Goal: Task Accomplishment & Management: Manage account settings

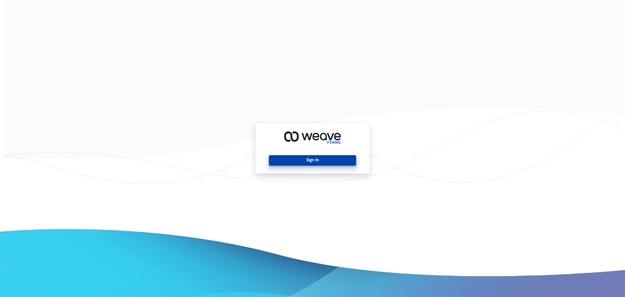
click at [299, 160] on button "Sign In" at bounding box center [312, 160] width 87 height 10
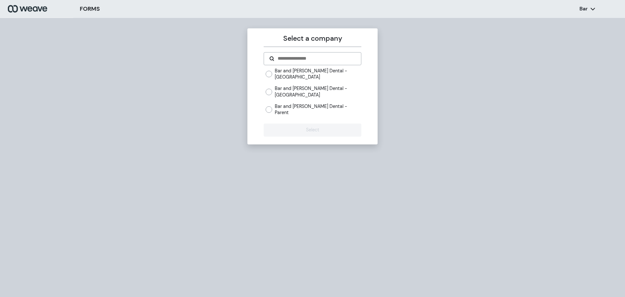
drag, startPoint x: 304, startPoint y: 94, endPoint x: 296, endPoint y: 102, distance: 11.3
click at [303, 94] on label "Bar and [PERSON_NAME] Dental - [GEOGRAPHIC_DATA]" at bounding box center [318, 91] width 86 height 12
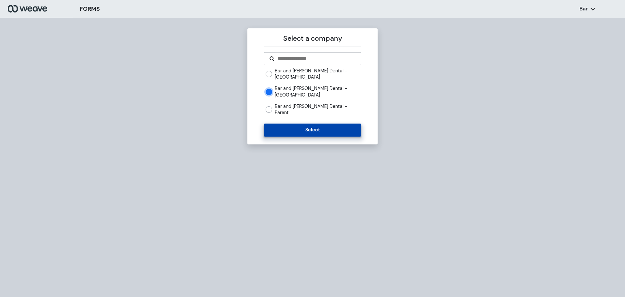
click at [284, 123] on button "Select" at bounding box center [312, 129] width 97 height 13
